Goal: Task Accomplishment & Management: Manage account settings

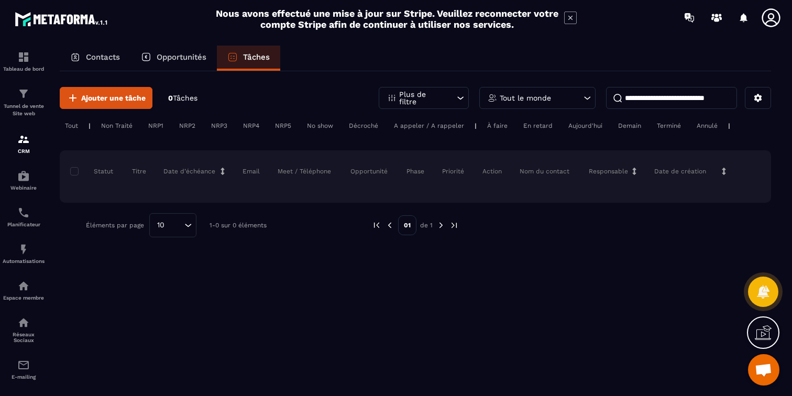
click at [104, 60] on p "Contacts" at bounding box center [103, 56] width 34 height 9
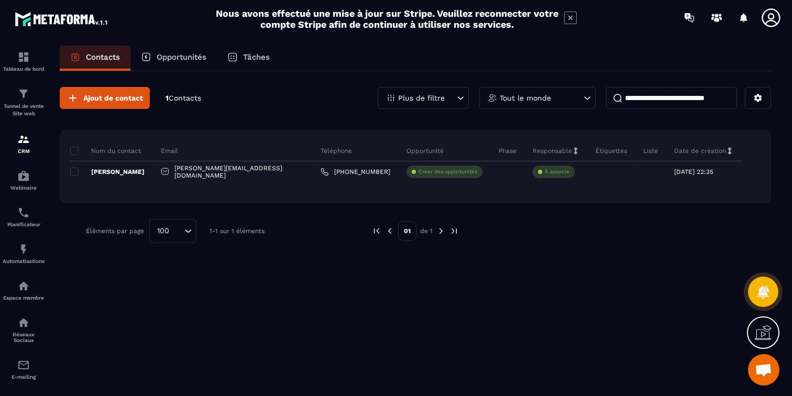
click at [69, 174] on div "Tableau de bord Tunnel de vente Site web CRM Webinaire Planificateur Automatisa…" at bounding box center [89, 214] width 179 height 359
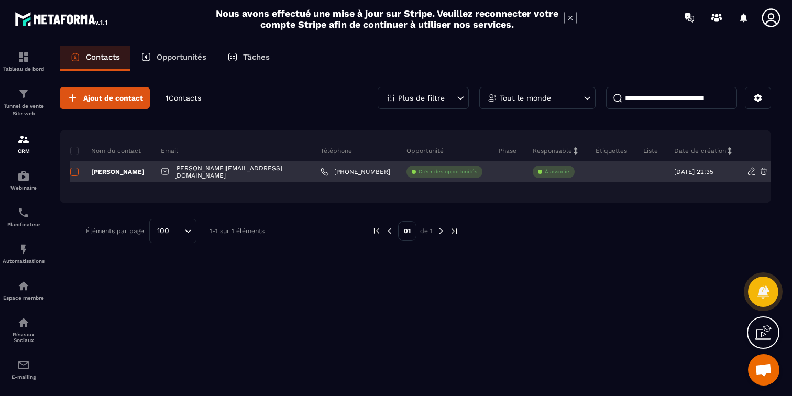
click at [73, 175] on span at bounding box center [74, 172] width 8 height 8
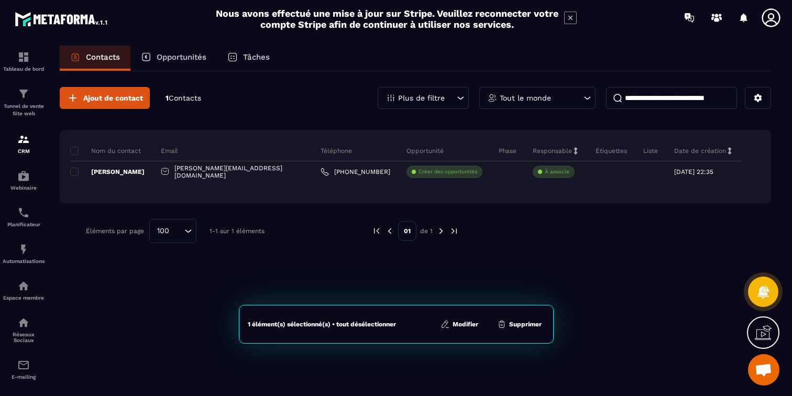
click at [529, 325] on button "Supprimer" at bounding box center [519, 324] width 51 height 10
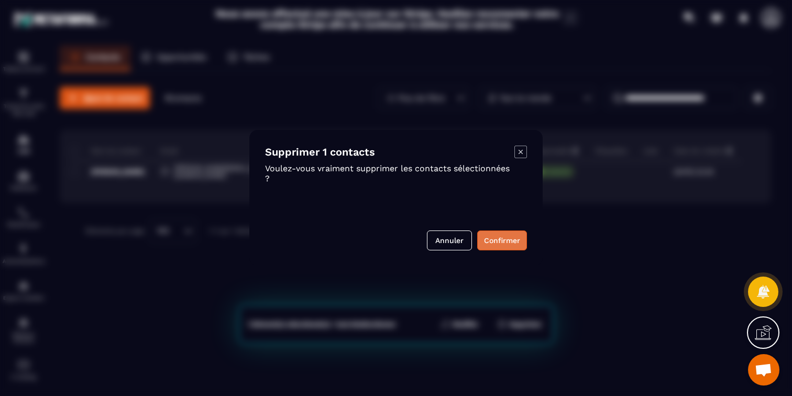
click at [500, 239] on button "Confirmer" at bounding box center [502, 240] width 50 height 20
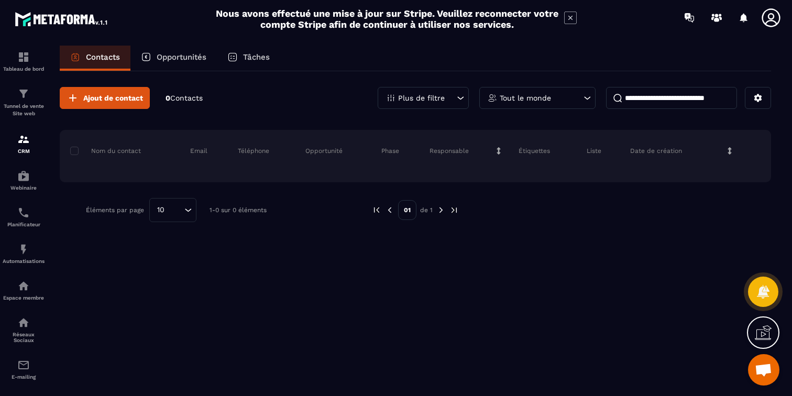
click at [440, 340] on div "Ajout de contact 0 Contacts Plus de filtre Tout le monde Nom du contact Email T…" at bounding box center [415, 232] width 711 height 323
click at [24, 97] on img at bounding box center [23, 93] width 13 height 13
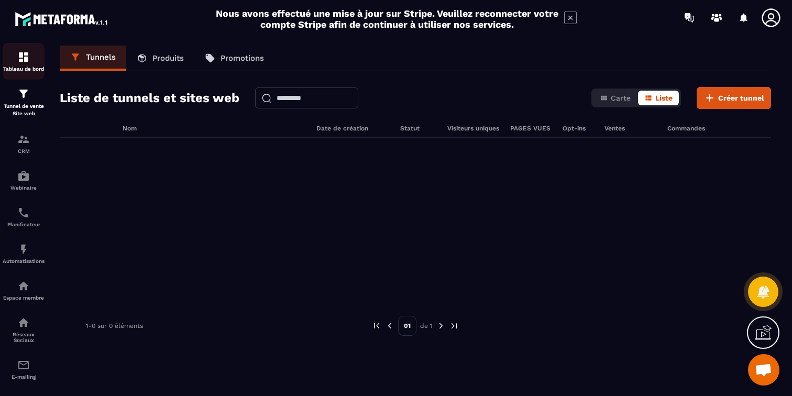
click at [24, 61] on img at bounding box center [23, 57] width 13 height 13
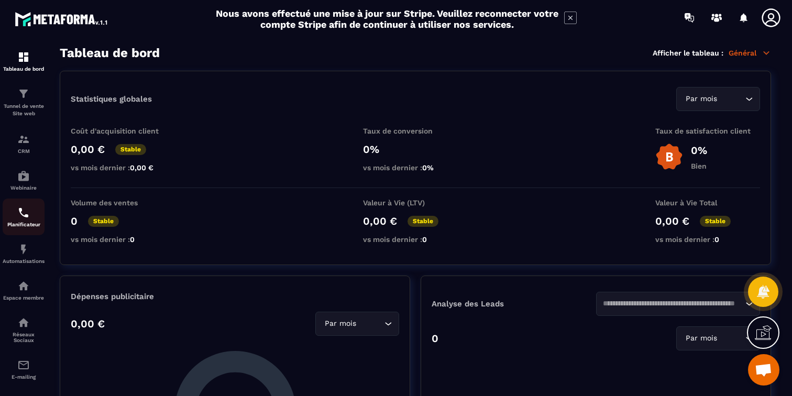
click at [25, 223] on p "Planificateur" at bounding box center [24, 224] width 42 height 6
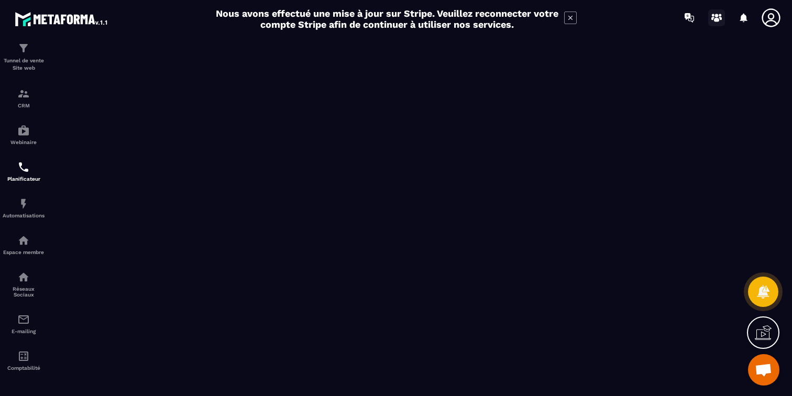
click at [715, 12] on icon at bounding box center [716, 17] width 17 height 17
click at [771, 18] on icon at bounding box center [770, 17] width 18 height 18
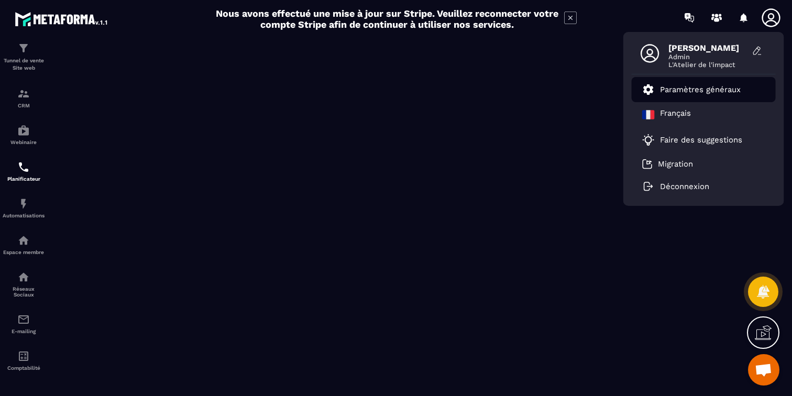
click at [698, 93] on p "Paramètres généraux" at bounding box center [700, 89] width 81 height 9
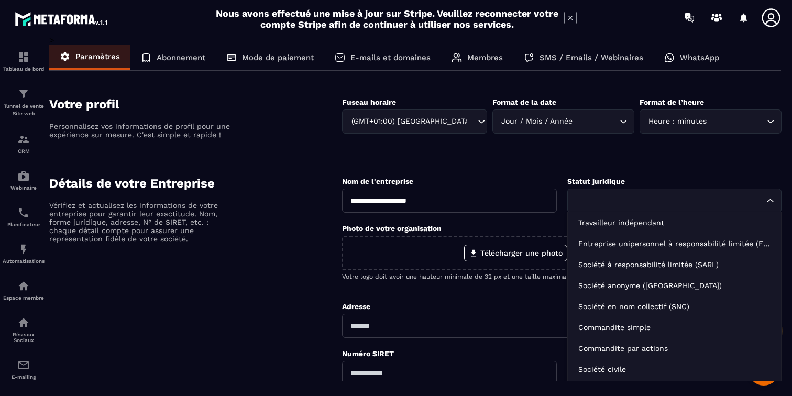
click at [659, 199] on input "Search for option" at bounding box center [669, 201] width 190 height 12
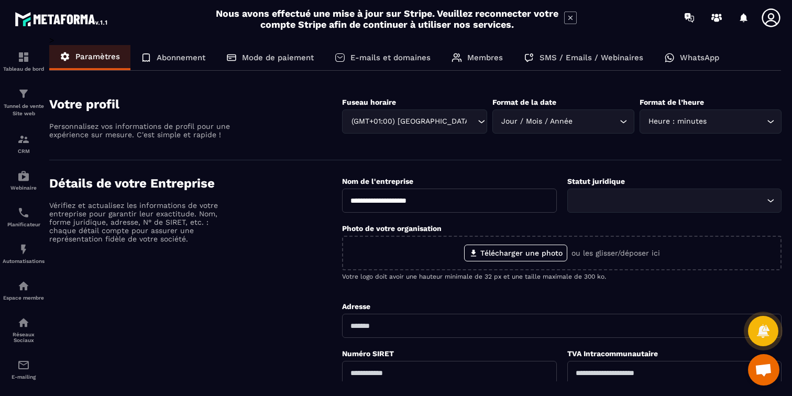
click at [287, 261] on div "Détails de votre Entreprise Vérifiez et actualisez les informations de votre en…" at bounding box center [195, 351] width 293 height 350
click at [195, 51] on div "Abonnement" at bounding box center [172, 57] width 85 height 25
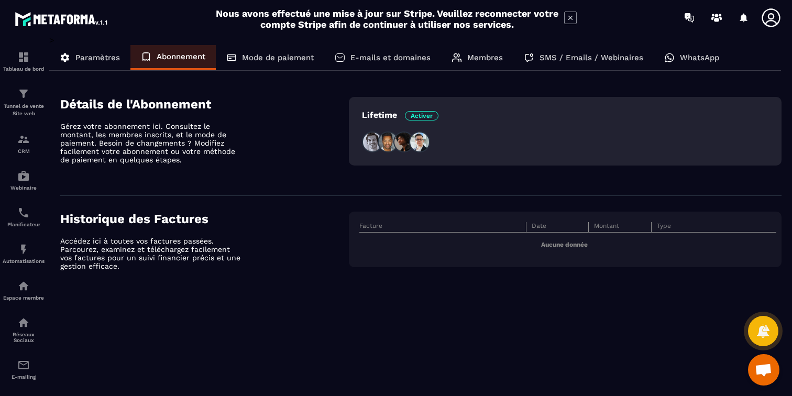
click at [289, 60] on p "Mode de paiement" at bounding box center [278, 57] width 72 height 9
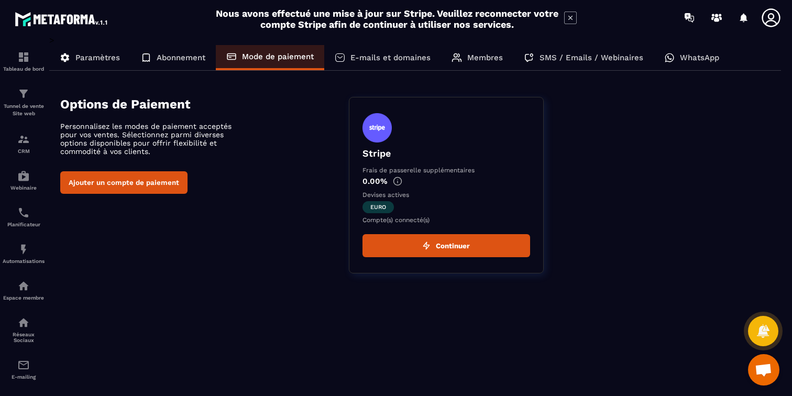
click at [371, 56] on p "E-mails et domaines" at bounding box center [390, 57] width 80 height 9
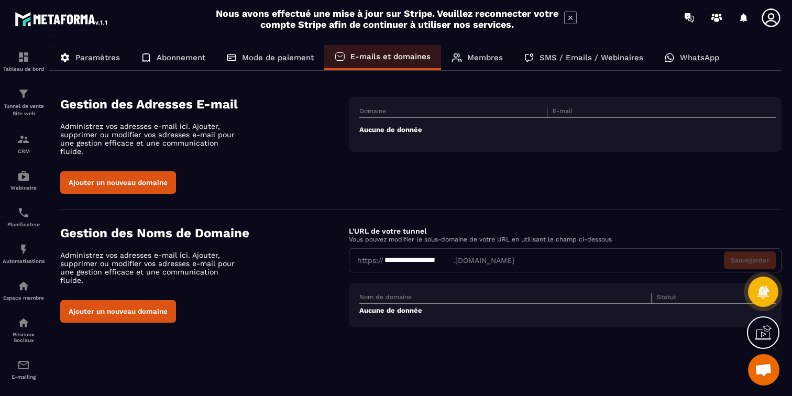
click at [478, 60] on p "Membres" at bounding box center [485, 57] width 36 height 9
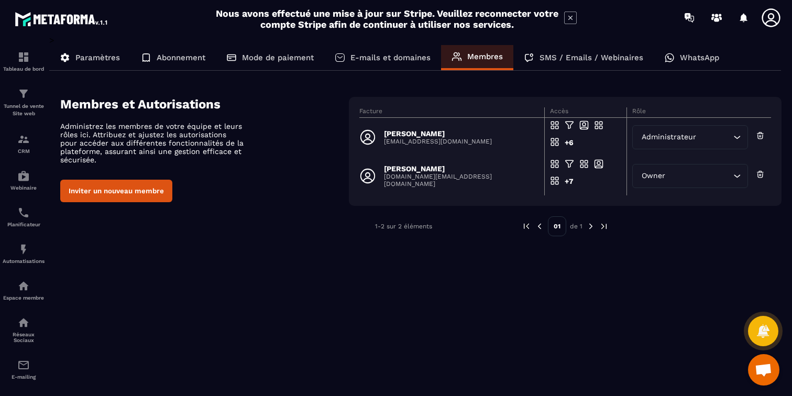
click at [568, 54] on p "SMS / Emails / Webinaires" at bounding box center [591, 57] width 104 height 9
